Goal: Task Accomplishment & Management: Manage account settings

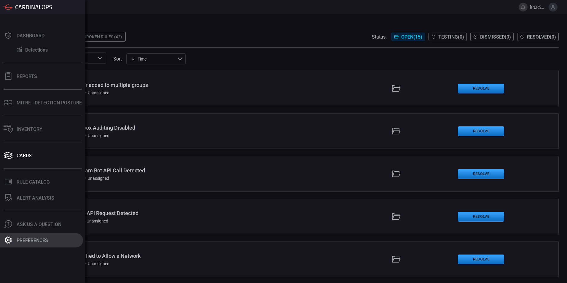
click at [6, 243] on icon at bounding box center [8, 240] width 8 height 8
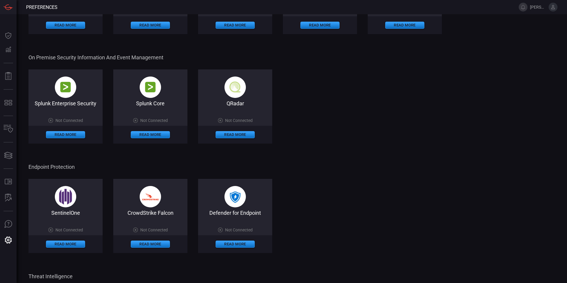
scroll to position [267, 0]
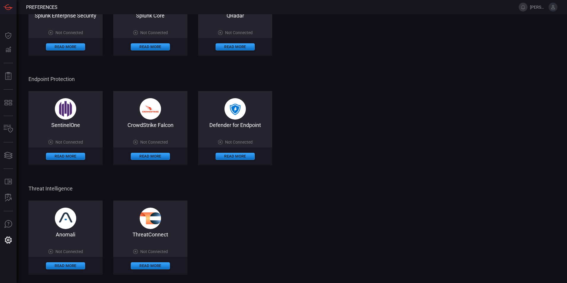
click at [231, 136] on span at bounding box center [235, 134] width 74 height 12
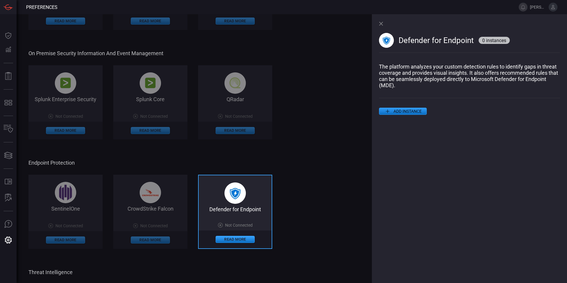
click at [403, 111] on button "ADD INSTANCE" at bounding box center [403, 111] width 48 height 7
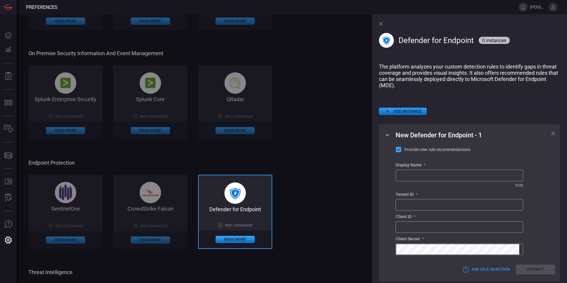
click at [415, 180] on input "text" at bounding box center [459, 175] width 127 height 11
click at [417, 178] on input "text" at bounding box center [459, 175] width 127 height 11
paste input "jrsweb.onmicrosoft.c"
type input "jrsweb MDE"
click at [406, 206] on input "text" at bounding box center [459, 204] width 127 height 11
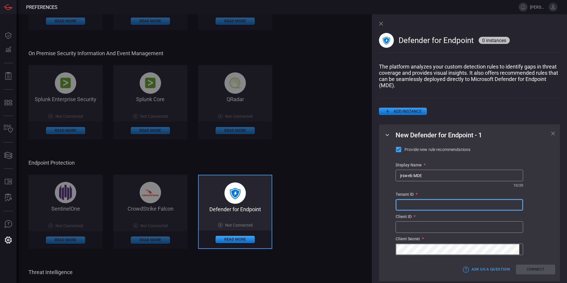
paste input "dee22d0b-3f65-4b8d-8c75-1c1796e2e257"
type input "dee22d0b-3f65-4b8d-8c75-1c1796e2e257"
click at [410, 229] on input "text" at bounding box center [459, 226] width 127 height 11
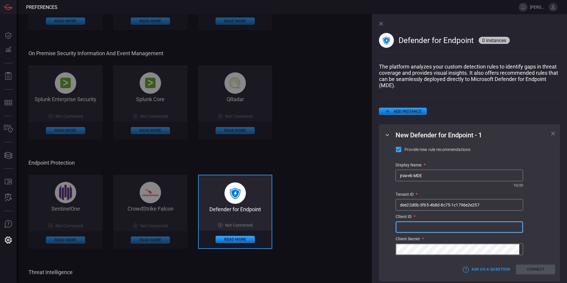
paste input "4c109311-83c2-42b0-9f9e-0686d39559bc"
type input "4c109311-83c2-42b0-9f9e-0686d39559bc"
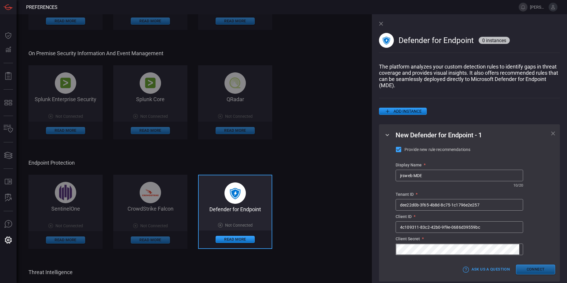
click at [529, 273] on button "Connect" at bounding box center [535, 269] width 39 height 10
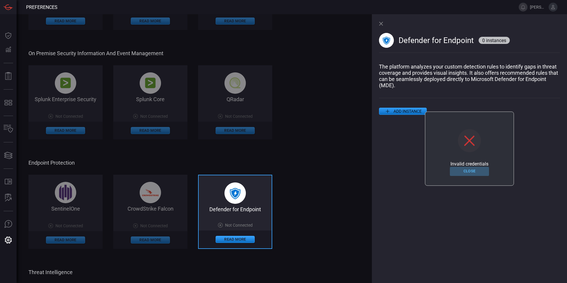
click at [465, 169] on button "Close" at bounding box center [469, 171] width 39 height 9
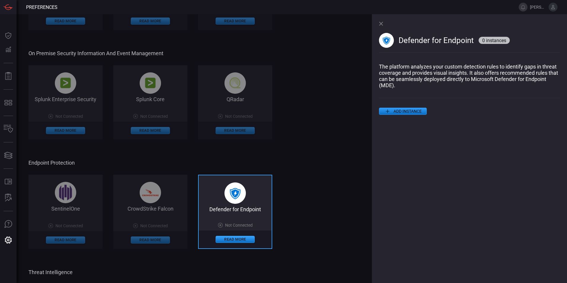
click at [411, 113] on button "ADD INSTANCE" at bounding box center [403, 111] width 48 height 7
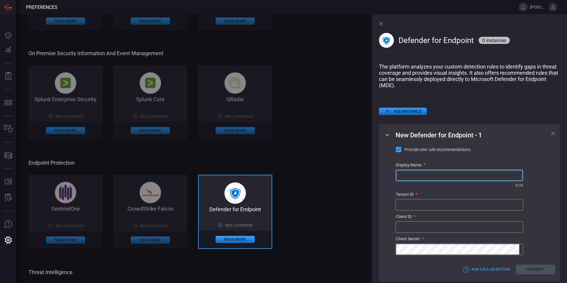
click at [419, 175] on input "text" at bounding box center [459, 175] width 127 height 11
type input "jrsweb MDE"
click at [425, 232] on input "text" at bounding box center [459, 226] width 127 height 11
paste input "4c109311-83c2-42b0-9f9e-0686d39559bc"
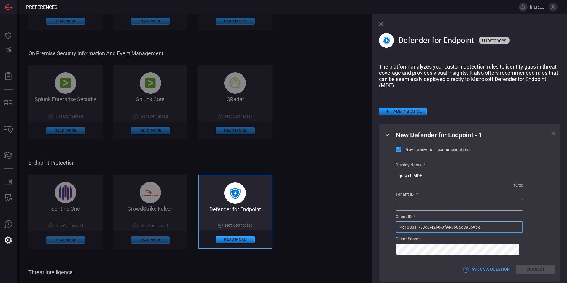
type input "4c109311-83c2-42b0-9f9e-0686d39559bc"
click at [409, 206] on input "text" at bounding box center [459, 204] width 127 height 11
paste input "dee22d0b-3f65-4b8d-8c75-1c1796e2e257"
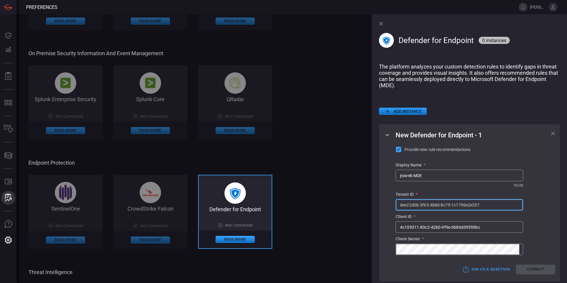
type input "dee22d0b-3f65-4b8d-8c75-1c1796e2e257"
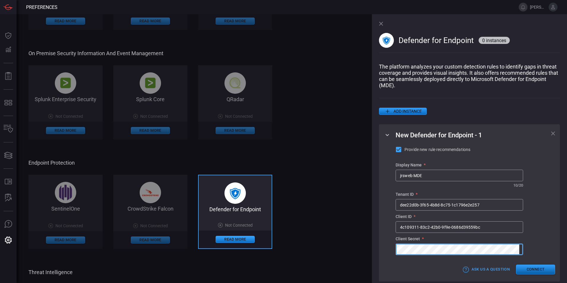
click at [531, 270] on button "Connect" at bounding box center [535, 269] width 39 height 10
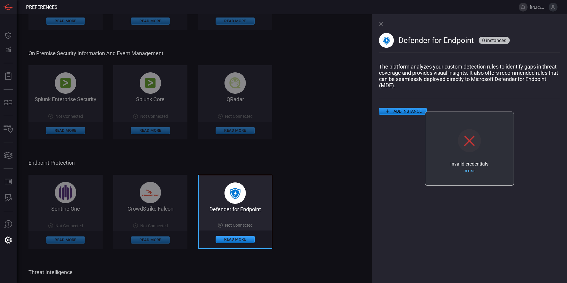
click at [472, 171] on button "Close" at bounding box center [469, 171] width 39 height 9
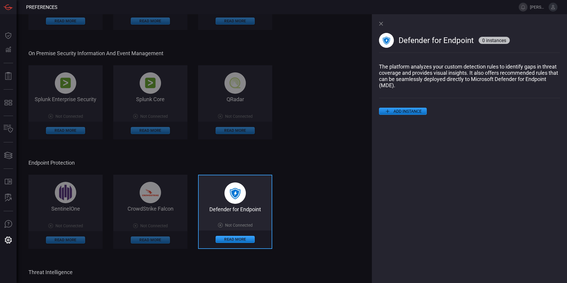
click at [414, 110] on button "ADD INSTANCE" at bounding box center [403, 111] width 48 height 7
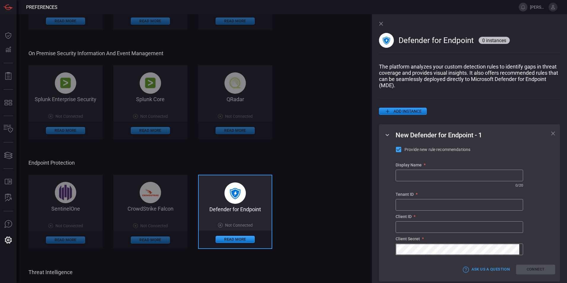
click at [418, 201] on div "​" at bounding box center [459, 205] width 127 height 12
paste input "dee22d0b-3f65-4b8d-8c75-1c1796e2e257"
type input "dee22d0b-3f65-4b8d-8c75-1c1796e2e257"
click at [434, 232] on input "text" at bounding box center [459, 226] width 127 height 11
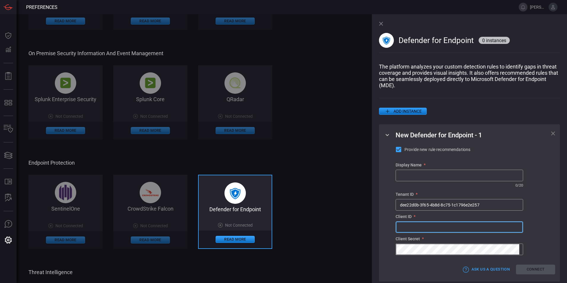
paste input "4c109311-83c2-42b0-9f9e-0686d39559bc"
type input "4c109311-83c2-42b0-9f9e-0686d39559bc"
click at [405, 173] on input "text" at bounding box center [459, 175] width 127 height 11
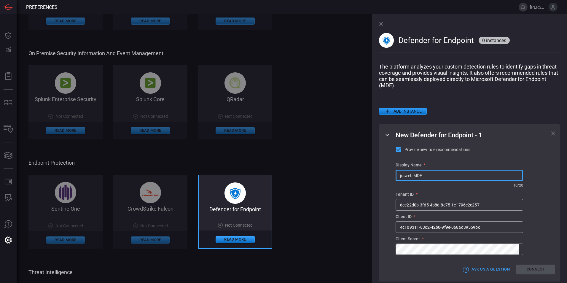
type input "jrsweb MDE"
drag, startPoint x: 434, startPoint y: 180, endPoint x: 316, endPoint y: 181, distance: 118.0
click at [316, 181] on div "Cloud Security Information and Event Management Splunk Enterprise Security on C…" at bounding box center [202, 65] width 349 height 604
click at [543, 272] on button "Connect" at bounding box center [535, 269] width 39 height 10
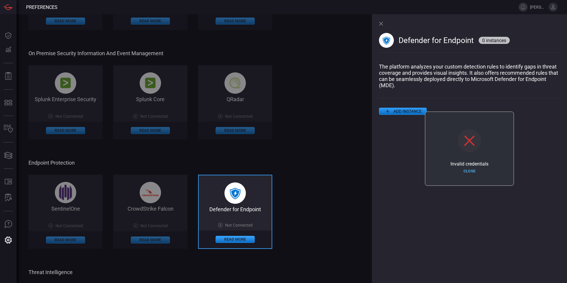
click at [467, 169] on button "Close" at bounding box center [469, 171] width 39 height 9
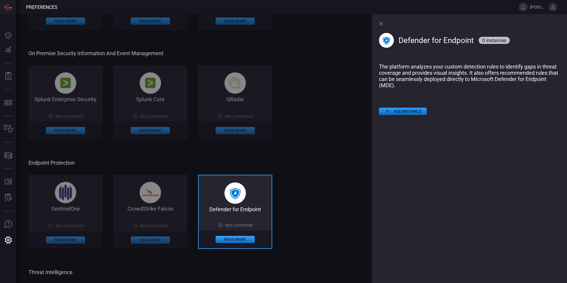
click at [308, 221] on div "SentinelOne Not Connected Read More CrowdStrike Falcon Not Connected Read More …" at bounding box center [202, 212] width 349 height 74
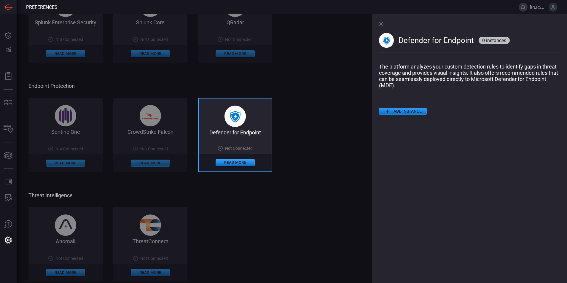
scroll to position [352, 0]
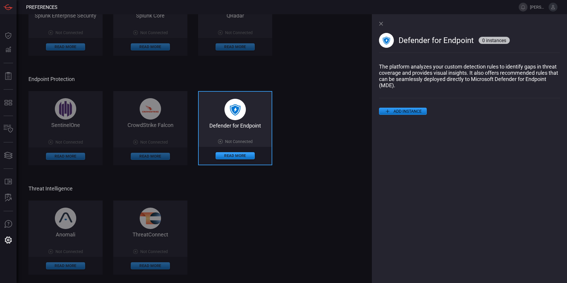
click at [415, 111] on button "ADD INSTANCE" at bounding box center [403, 111] width 48 height 7
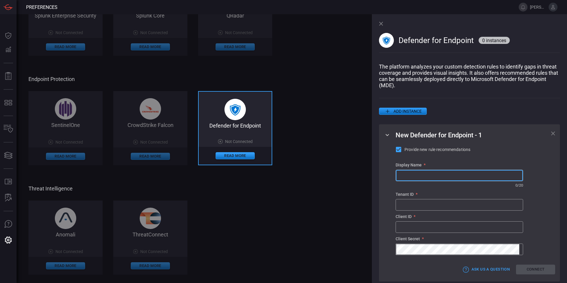
click at [436, 176] on input "text" at bounding box center [459, 175] width 127 height 11
paste input "jrsweb MDE"
type input "jrsweb MDE"
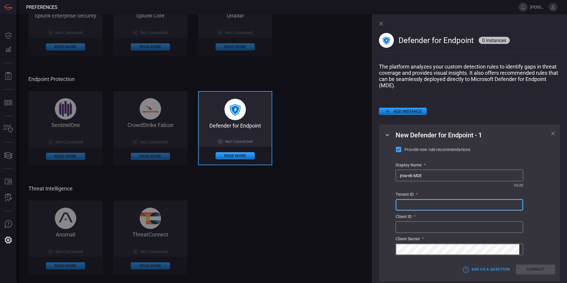
click at [414, 204] on input "text" at bounding box center [459, 204] width 127 height 11
paste input "dee22d0b-3f65-4b8d-8c75-1c1796e2e257"
type input "dee22d0b-3f65-4b8d-8c75-1c1796e2e257"
click at [439, 228] on input "text" at bounding box center [459, 226] width 127 height 11
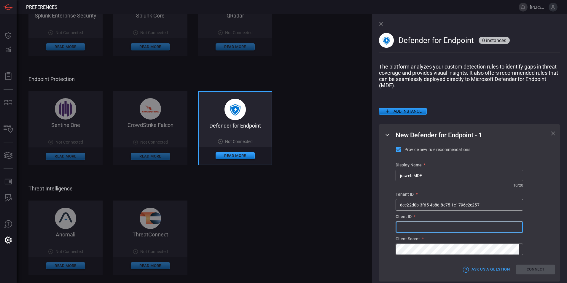
paste input "4c109311-83c2-42b0-9f9e-0686d39559bc"
type input "4c109311-83c2-42b0-9f9e-0686d39559bc"
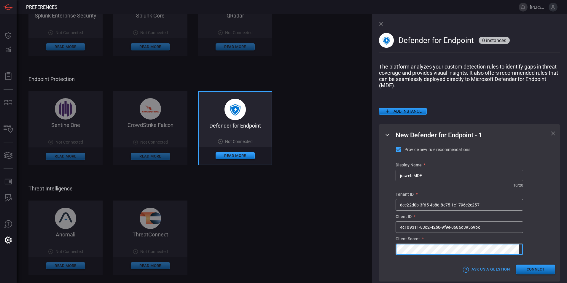
click at [520, 271] on button "Connect" at bounding box center [535, 269] width 39 height 10
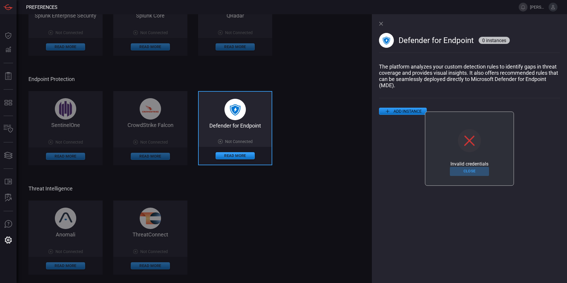
click at [471, 172] on button "Close" at bounding box center [469, 171] width 39 height 9
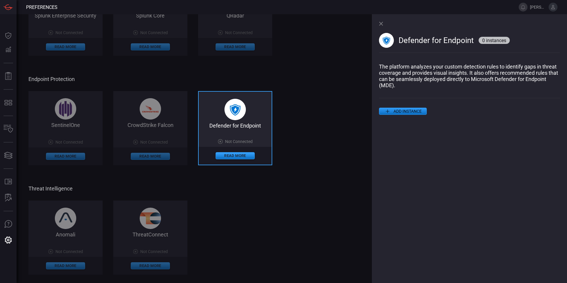
click at [397, 111] on button "ADD INSTANCE" at bounding box center [403, 111] width 48 height 7
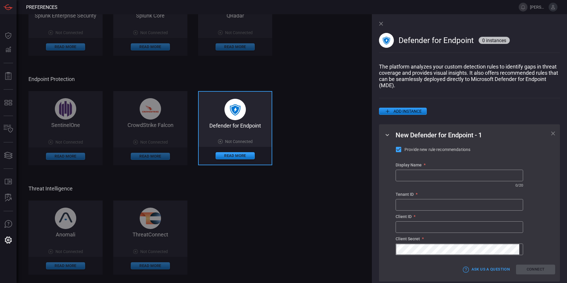
click at [412, 172] on div "Display Name * ​ ​ 0 / 20" at bounding box center [459, 175] width 127 height 26
click at [412, 175] on input "text" at bounding box center [459, 175] width 127 height 11
paste input "jrsweb MDE"
type input "jrsweb MDE"
click at [411, 207] on input "text" at bounding box center [459, 204] width 127 height 11
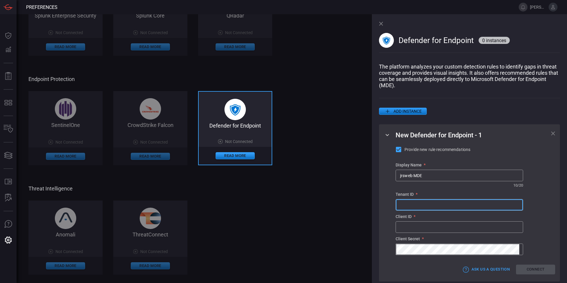
paste input "dee22d0b-3f65-4b8d-8c75-1c1796e2e257"
type input "dee22d0b-3f65-4b8d-8c75-1c1796e2e257"
click at [406, 228] on input "text" at bounding box center [459, 226] width 127 height 11
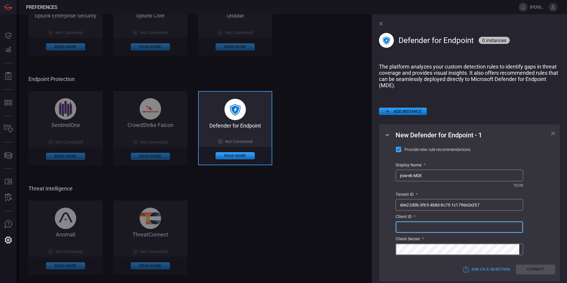
paste input "4c109311-83c2-42b0-9f9e-0686d39559bc"
type input "4c109311-83c2-42b0-9f9e-0686d39559bc"
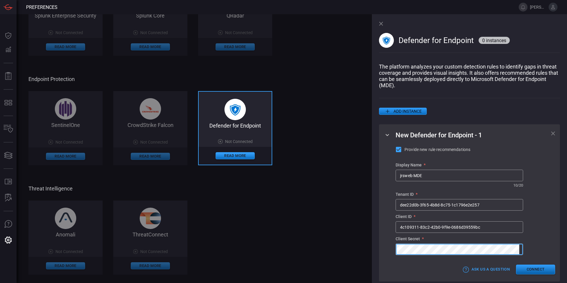
click at [527, 271] on button "Connect" at bounding box center [535, 269] width 39 height 10
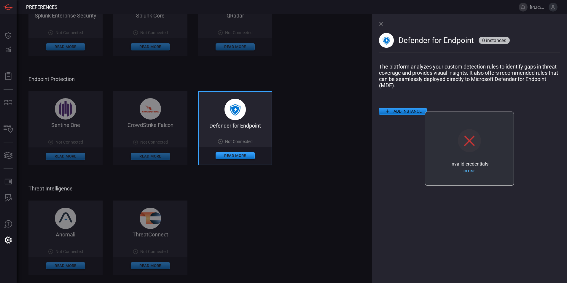
click at [475, 170] on button "Close" at bounding box center [469, 171] width 39 height 9
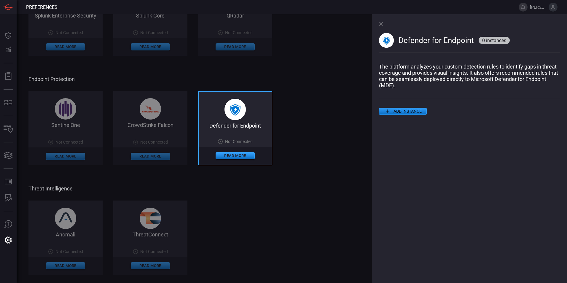
click at [405, 114] on button "ADD INSTANCE" at bounding box center [403, 111] width 48 height 7
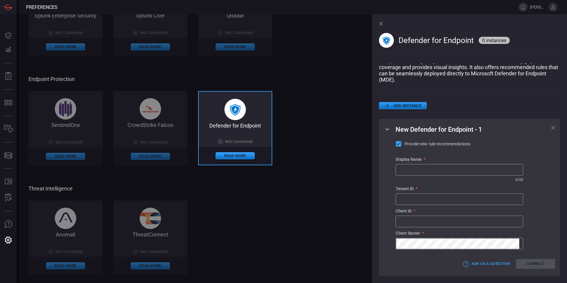
scroll to position [9, 0]
click at [409, 198] on input "text" at bounding box center [459, 199] width 127 height 11
paste input "dee22d0b-3f65-4b8d-8c75-1c1796e2e257"
type input "dee22d0b-3f65-4b8d-8c75-1c1796e2e257"
click at [410, 222] on input "text" at bounding box center [459, 221] width 127 height 11
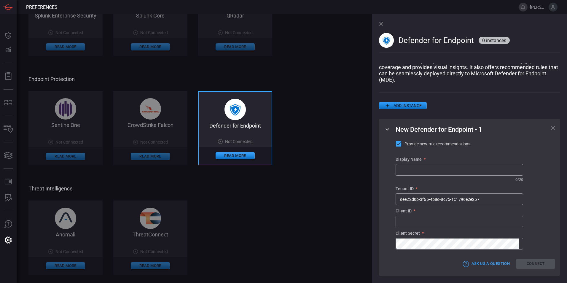
paste input "4c109311-83c2-42b0-9f9e-0686d39559bc"
type input "4c109311-83c2-42b0-9f9e-0686d39559bc"
click at [404, 170] on input "text" at bounding box center [459, 169] width 127 height 11
type input "jrsweb MDE"
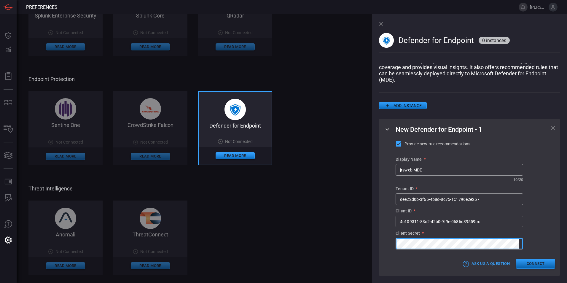
click at [546, 264] on button "Connect" at bounding box center [535, 264] width 39 height 10
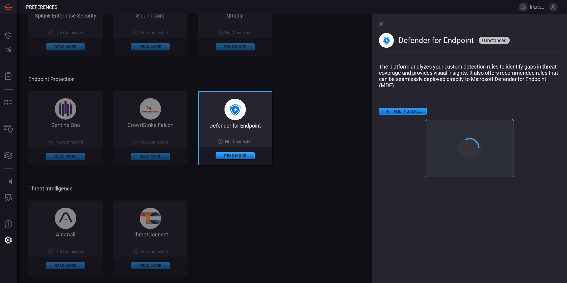
scroll to position [0, 0]
click at [473, 171] on button "Close" at bounding box center [469, 171] width 39 height 9
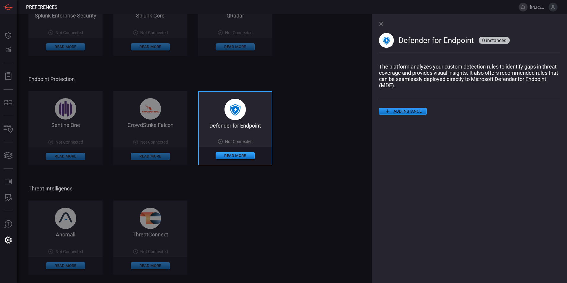
click at [408, 110] on button "ADD INSTANCE" at bounding box center [403, 111] width 48 height 7
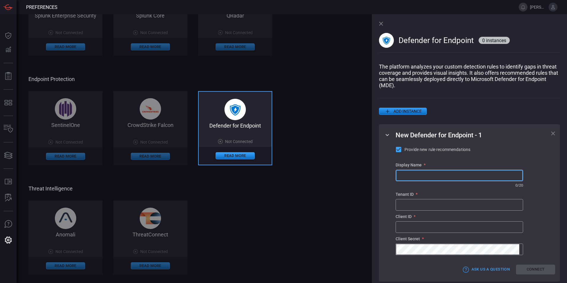
click at [414, 177] on input "text" at bounding box center [459, 175] width 127 height 11
type input "jrsweb MDE"
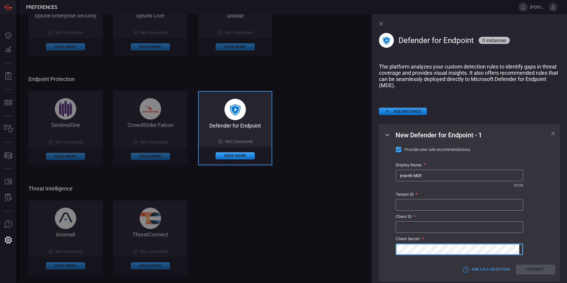
click at [411, 206] on input "text" at bounding box center [459, 204] width 127 height 11
click at [416, 229] on input "text" at bounding box center [459, 226] width 127 height 11
paste input "4c109311-83c2-42b0-9f9e-0686d39559bc"
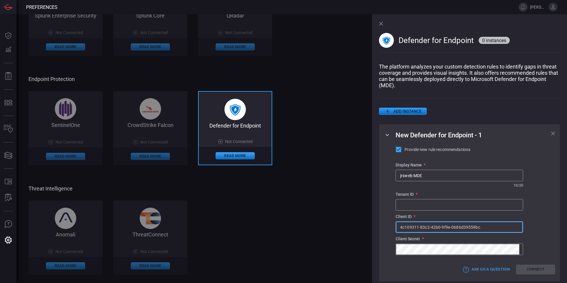
type input "4c109311-83c2-42b0-9f9e-0686d39559bc"
click at [425, 207] on input "text" at bounding box center [459, 204] width 127 height 11
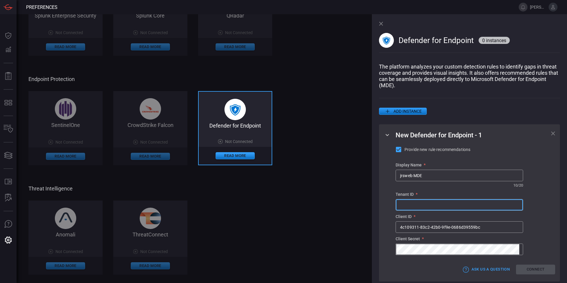
paste input "dee22d0b-3f65-4b8d-8c75-1c1796e2e257"
type input "dee22d0b-3f65-4b8d-8c75-1c1796e2e257"
click at [531, 272] on button "Connect" at bounding box center [535, 269] width 39 height 10
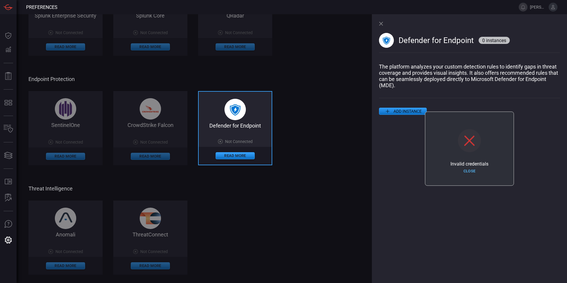
click at [466, 173] on button "Close" at bounding box center [469, 171] width 39 height 9
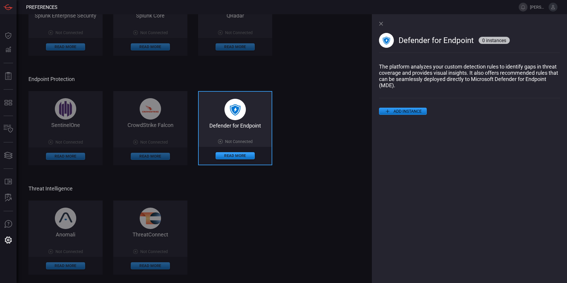
click at [396, 114] on button "ADD INSTANCE" at bounding box center [403, 111] width 48 height 7
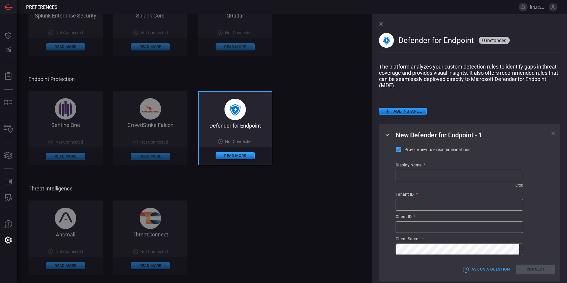
click at [415, 178] on input "text" at bounding box center [459, 175] width 127 height 11
paste input "jrsweb MDE"
type input "jrsweb MDE"
click at [405, 209] on input "text" at bounding box center [459, 204] width 127 height 11
paste input "dee22d0b-3f65-4b8d-8c75-1c1796e2e257"
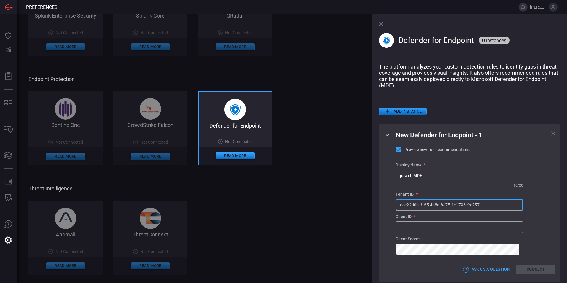
type input "dee22d0b-3f65-4b8d-8c75-1c1796e2e257"
click at [413, 228] on input "text" at bounding box center [459, 226] width 127 height 11
paste input "4c109311-83c2-42b0-9f9e-0686d39559bc"
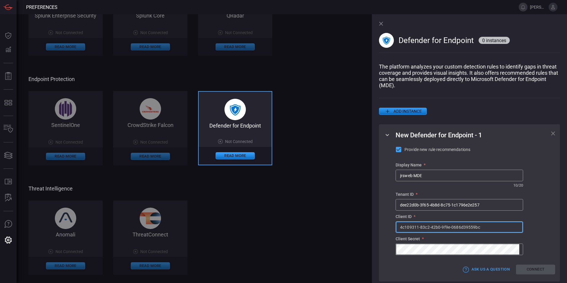
type input "4c109311-83c2-42b0-9f9e-0686d39559bc"
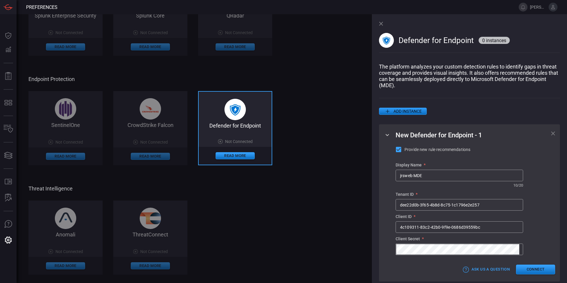
click at [407, 231] on input "4c109311-83c2-42b0-9f9e-0686d39559bc" at bounding box center [459, 226] width 127 height 11
click at [505, 228] on input "4c109311-83c2-42b0-9f9e-0686d39559bc" at bounding box center [459, 226] width 127 height 11
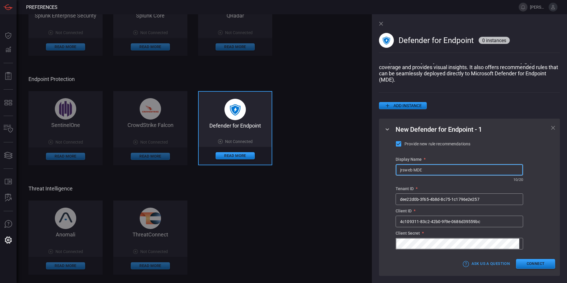
click at [412, 170] on input "jrsweb MDE" at bounding box center [459, 169] width 127 height 11
type input "jrswebMDE"
click at [502, 157] on div "Display Name *" at bounding box center [459, 159] width 127 height 5
click at [529, 265] on button "Connect" at bounding box center [535, 264] width 39 height 10
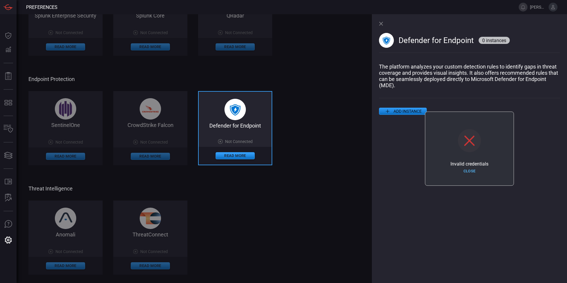
click at [467, 170] on button "Close" at bounding box center [469, 171] width 39 height 9
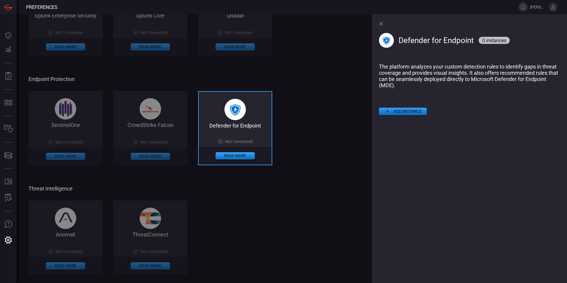
click at [388, 109] on icon at bounding box center [387, 111] width 7 height 7
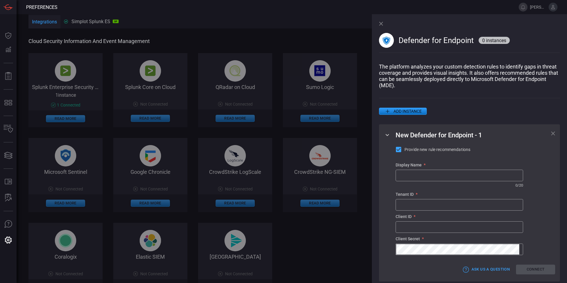
click at [80, 89] on div "Splunk Enterprise Security on Cloud 1 instance 1 Connected Read More Splunk Cor…" at bounding box center [202, 175] width 349 height 244
click at [551, 136] on icon at bounding box center [553, 133] width 4 height 4
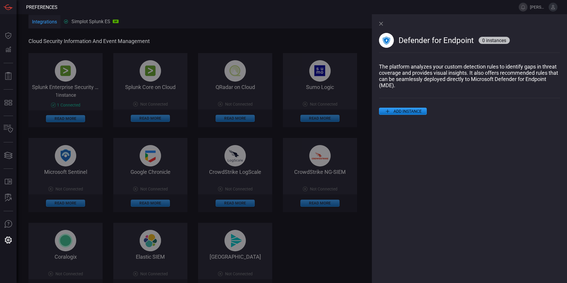
click at [379, 26] on div "Defender for Endpoint 0 instances The platform analyzes your custom detection r…" at bounding box center [469, 148] width 195 height 269
click at [380, 23] on icon at bounding box center [381, 24] width 4 height 4
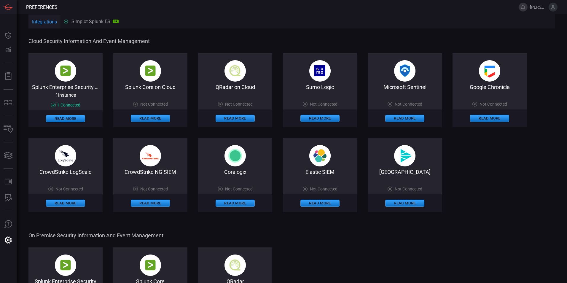
click at [76, 70] on img at bounding box center [65, 70] width 21 height 21
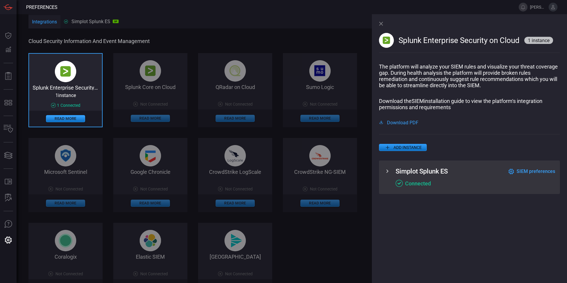
click at [390, 173] on icon at bounding box center [387, 171] width 7 height 7
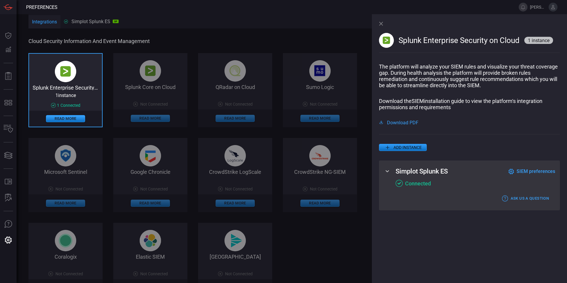
click at [524, 173] on span "SIEM preferences" at bounding box center [536, 171] width 39 height 6
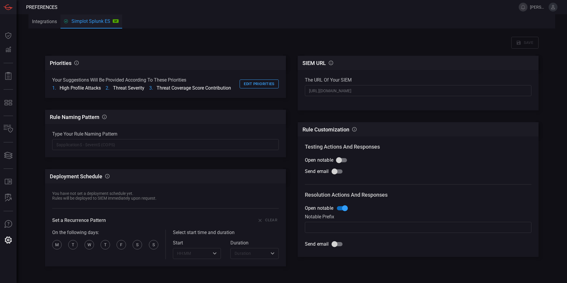
click at [114, 149] on input "text" at bounding box center [165, 144] width 227 height 11
click at [264, 81] on button "Edit priorities" at bounding box center [259, 83] width 39 height 9
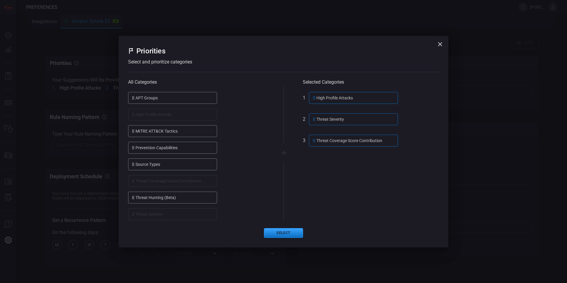
click at [439, 44] on icon "button" at bounding box center [439, 44] width 7 height 7
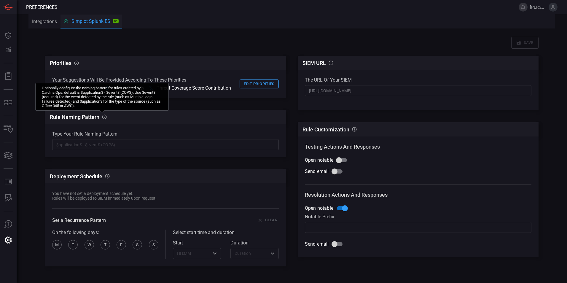
click at [102, 117] on icon at bounding box center [104, 116] width 5 height 5
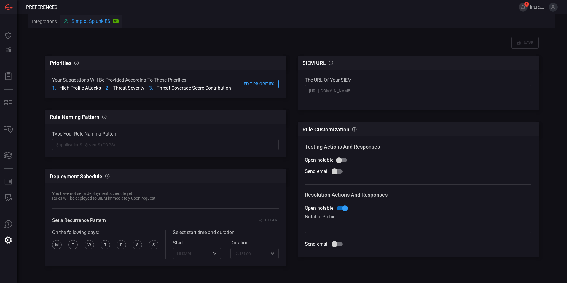
click at [84, 147] on input "text" at bounding box center [165, 144] width 227 height 11
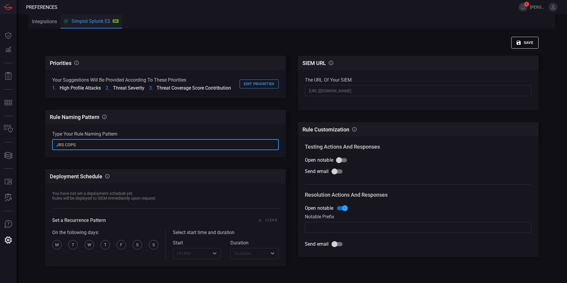
type input "JRS COPS"
click at [527, 38] on button "Save" at bounding box center [524, 43] width 27 height 12
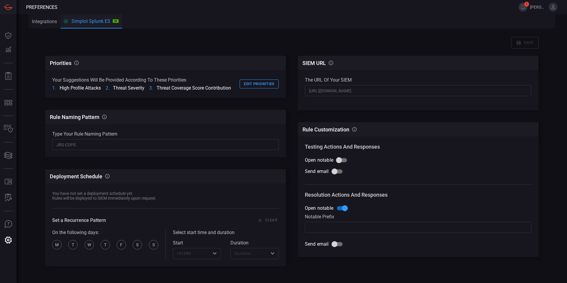
click at [40, 23] on button "Integrations" at bounding box center [44, 21] width 32 height 14
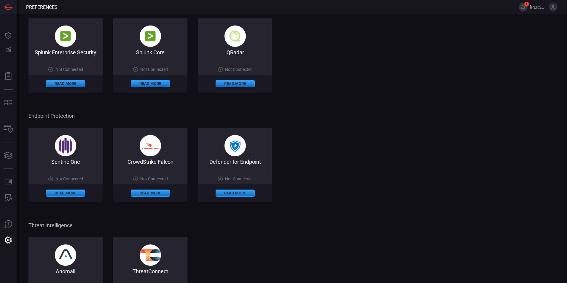
scroll to position [267, 0]
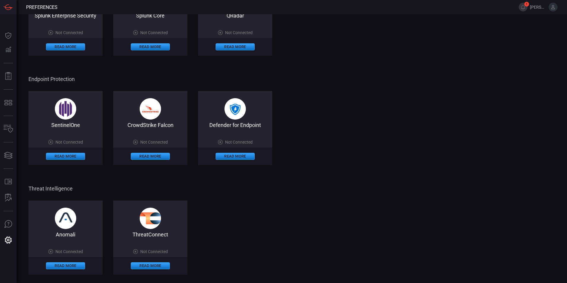
click at [225, 116] on div "Defender for Endpoint Not Connected Read More" at bounding box center [235, 128] width 74 height 74
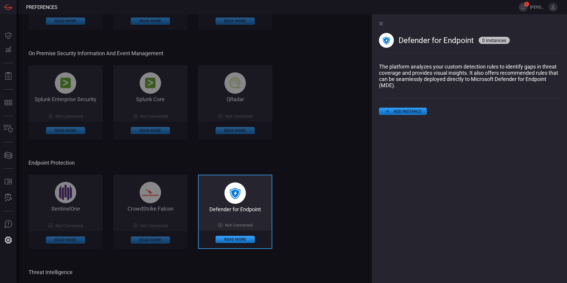
click at [392, 107] on span at bounding box center [469, 102] width 181 height 9
click at [392, 111] on button "ADD INSTANCE" at bounding box center [403, 111] width 48 height 7
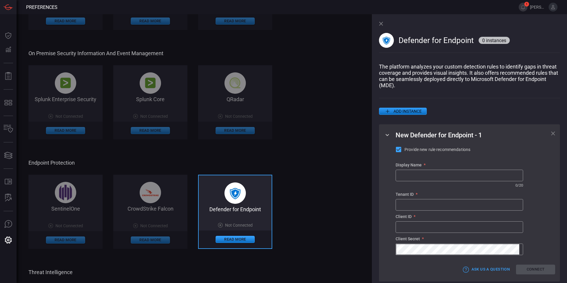
click at [366, 130] on div "Splunk Enterprise Security Not Connected Read More Splunk Core Not Connected Re…" at bounding box center [202, 102] width 349 height 74
click at [407, 176] on input "text" at bounding box center [459, 175] width 127 height 11
type input "h"
click at [412, 177] on input "jrswebMDE" at bounding box center [459, 175] width 127 height 11
type input "jrsweb MDE"
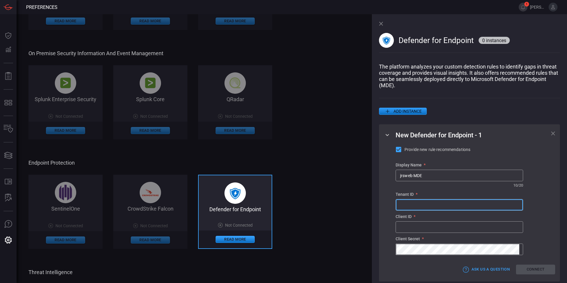
click at [416, 202] on input "text" at bounding box center [459, 204] width 127 height 11
click at [404, 207] on input "text" at bounding box center [459, 204] width 127 height 11
paste input "dee22d0b-3f65-4b8d-8c75-1c1796e2e257"
type input "dee22d0b-3f65-4b8d-8c75-1c1796e2e257"
click at [429, 231] on input "text" at bounding box center [459, 226] width 127 height 11
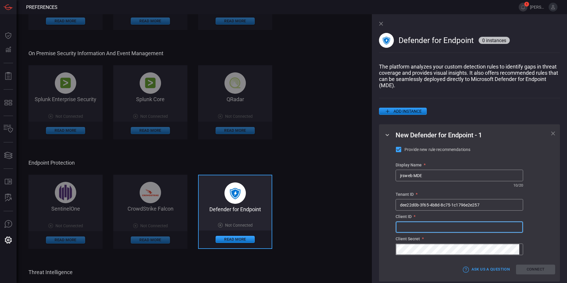
paste input "4c109311-83c2-42b0-9f9e-0686d39559bc"
type input "4c109311-83c2-42b0-9f9e-0686d39559bc"
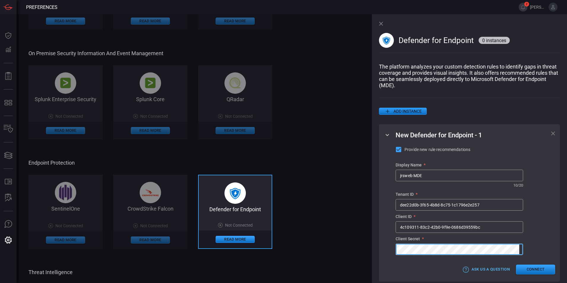
click at [482, 274] on button "Ask Us a Question" at bounding box center [487, 269] width 50 height 10
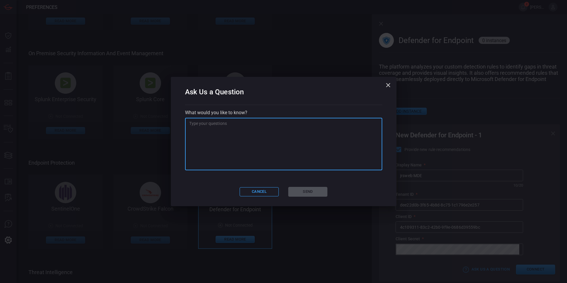
click at [261, 125] on textarea at bounding box center [283, 143] width 189 height 47
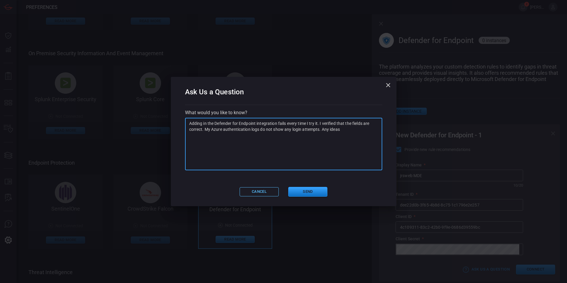
type textarea "Adding in the Defender for Endpoint integration fails every time I try it. I ve…"
click at [264, 189] on button "Cancel" at bounding box center [259, 191] width 39 height 9
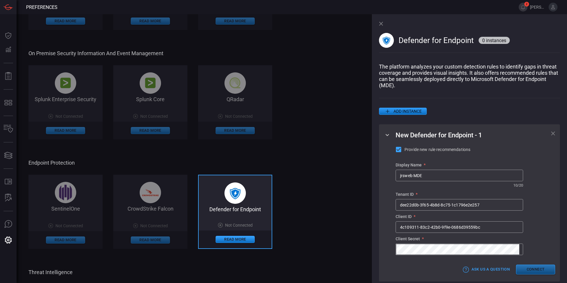
click at [534, 269] on button "Connect" at bounding box center [535, 269] width 39 height 10
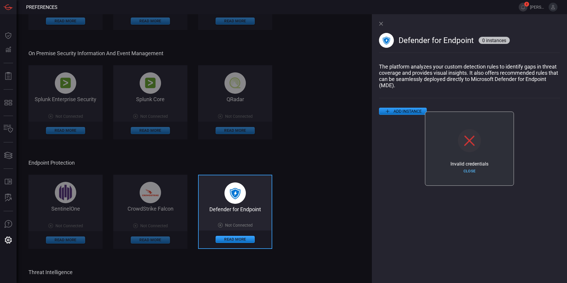
click at [473, 168] on button "Close" at bounding box center [469, 171] width 39 height 9
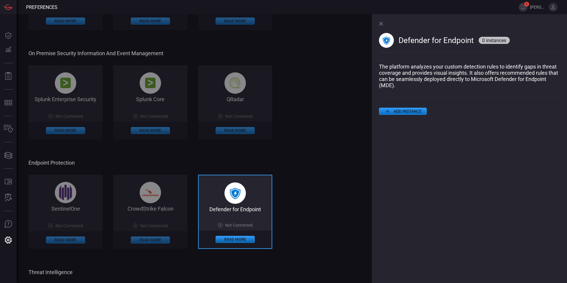
click at [232, 239] on button "Read More" at bounding box center [235, 239] width 39 height 7
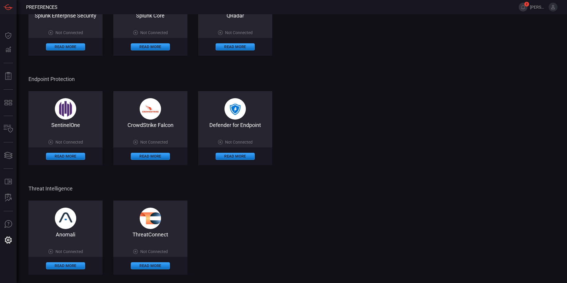
click at [238, 152] on div "Read More" at bounding box center [235, 156] width 74 height 18
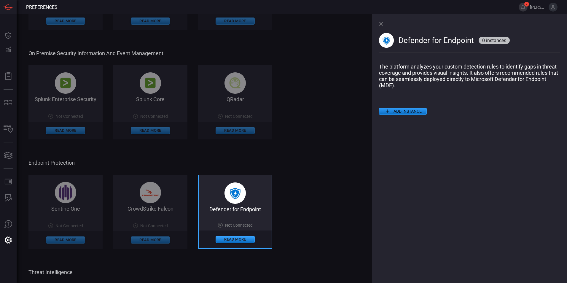
click at [457, 55] on div "Defender for Endpoint 0 instances" at bounding box center [469, 38] width 181 height 49
click at [404, 109] on button "ADD INSTANCE" at bounding box center [403, 111] width 48 height 7
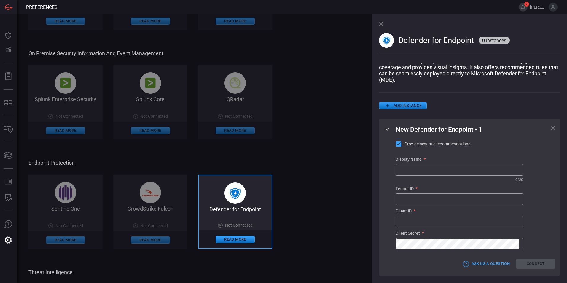
scroll to position [9, 0]
paste input "4c109311-83c2-42b0-9f9e-0686d39559bc"
type input "4c109311-83c2-42b0-9f9e-0686d39559bc"
paste input "dee22d0b-3f65-4b8d-8c75-1c1796e2e257"
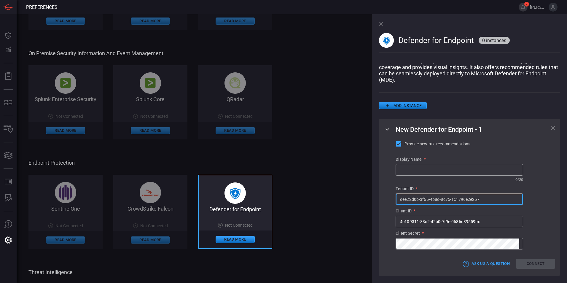
type input "dee22d0b-3f65-4b8d-8c75-1c1796e2e257"
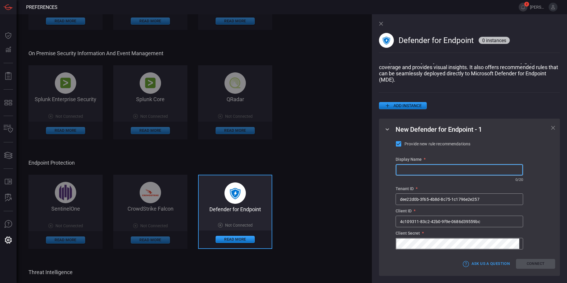
click at [401, 166] on input "text" at bounding box center [459, 169] width 127 height 11
type input "jrsweb MDE"
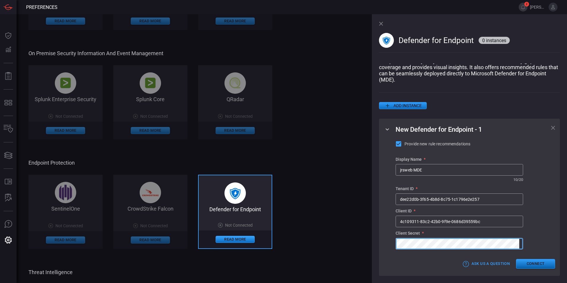
click at [519, 263] on button "Connect" at bounding box center [535, 264] width 39 height 10
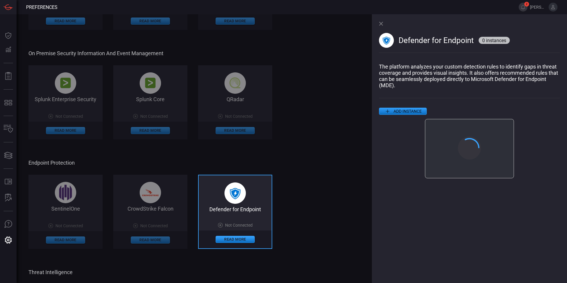
scroll to position [0, 0]
click at [471, 170] on button "Close" at bounding box center [469, 171] width 39 height 9
